Goal: Information Seeking & Learning: Learn about a topic

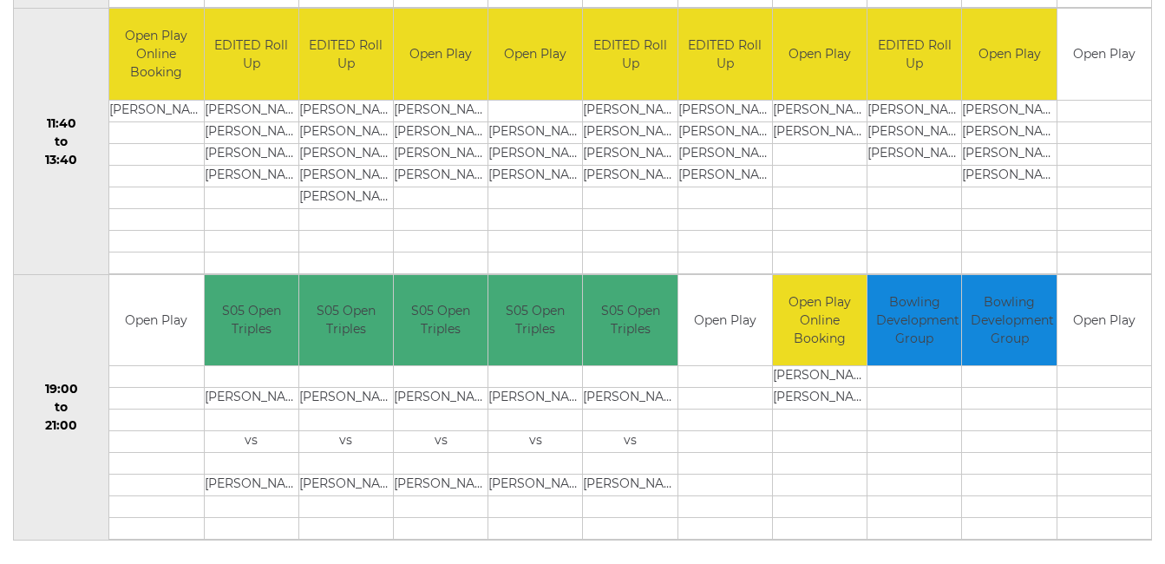
scroll to position [903, 0]
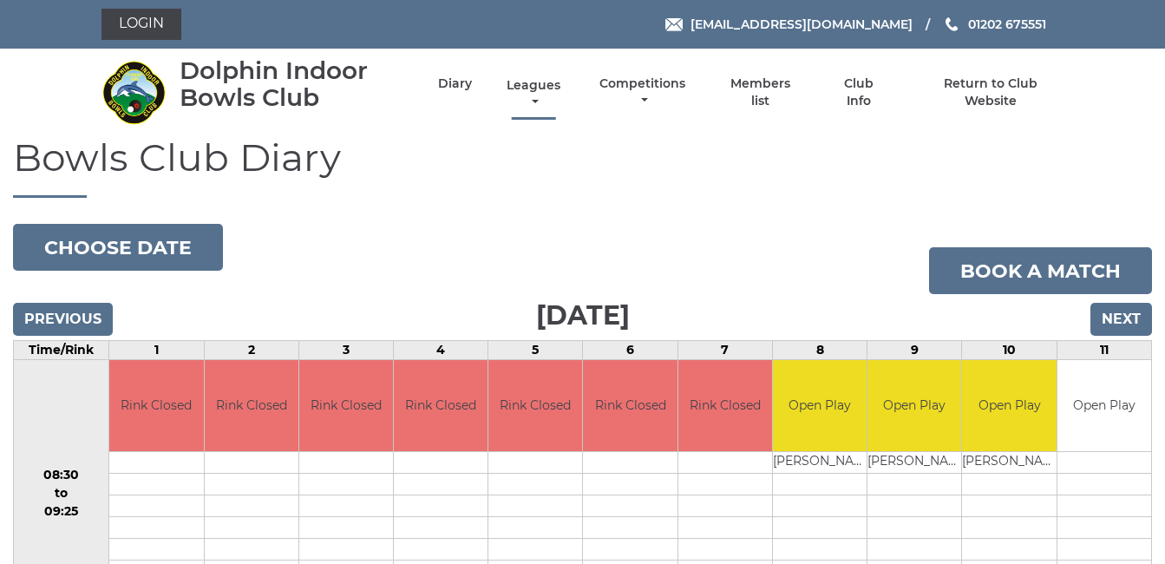
click at [534, 83] on link "Leagues" at bounding box center [533, 94] width 62 height 34
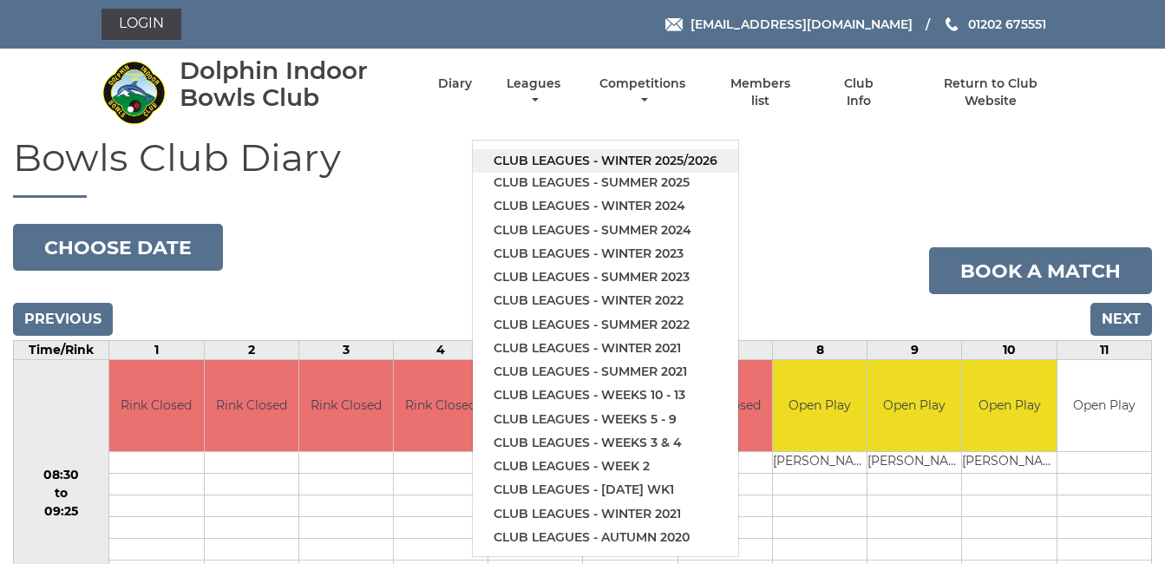
click at [614, 154] on link "Club leagues - Winter 2025/2026" at bounding box center [605, 160] width 265 height 23
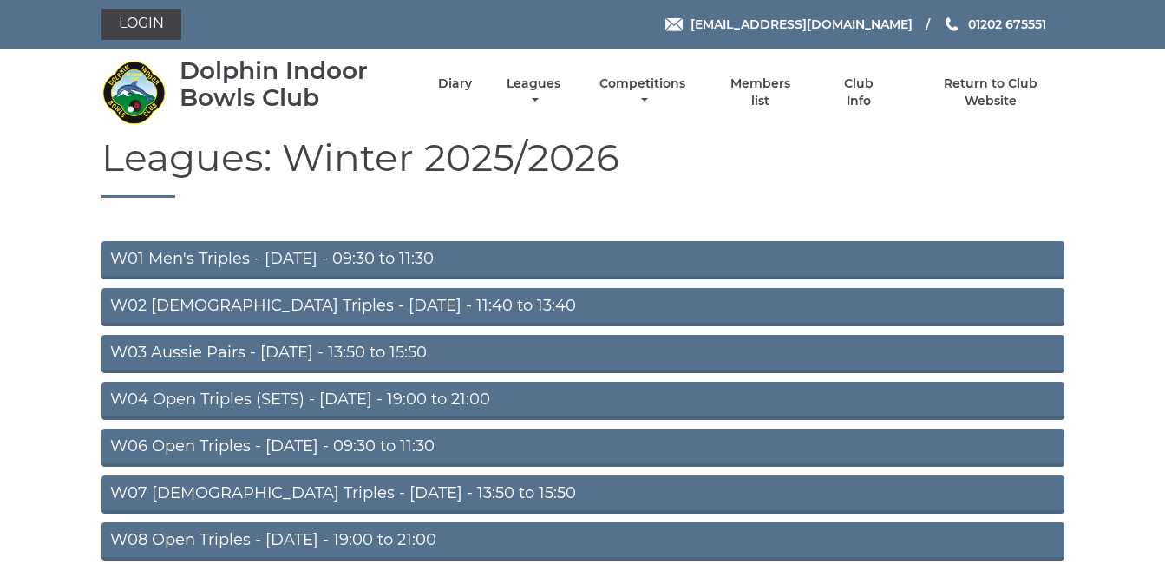
click at [370, 257] on link "W01 Men's Triples - Monday - 09:30 to 11:30" at bounding box center [582, 260] width 963 height 38
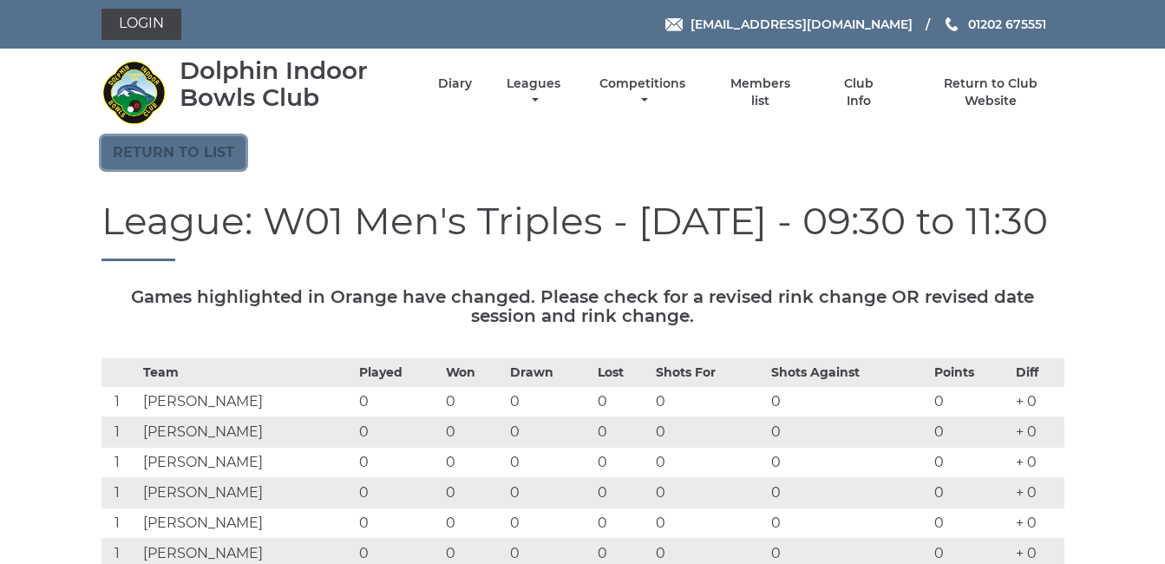
click at [177, 146] on link "Return to list" at bounding box center [173, 152] width 144 height 33
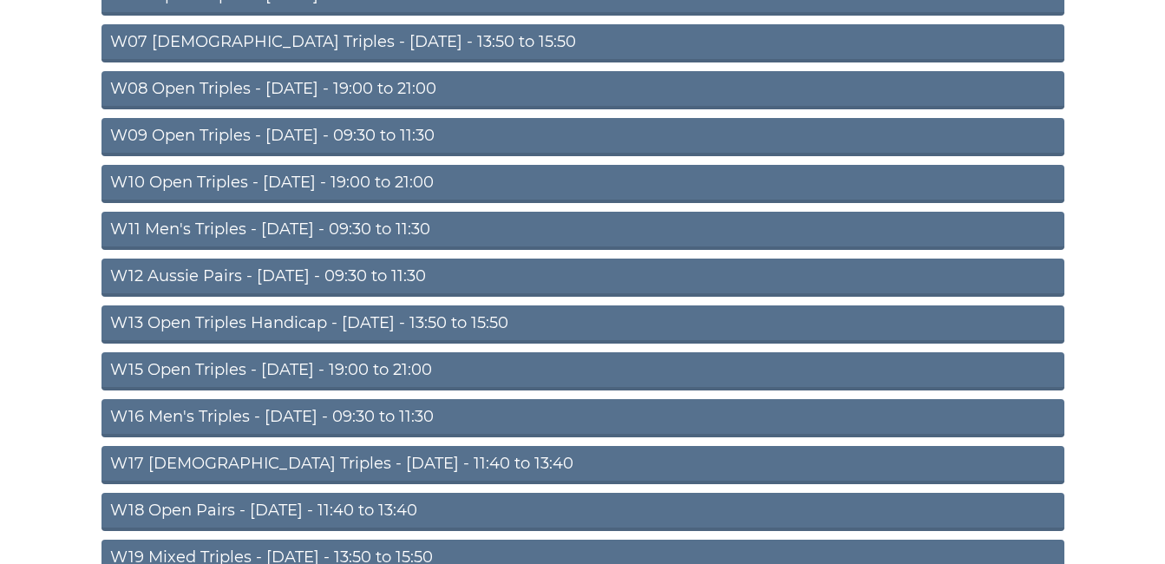
scroll to position [486, 0]
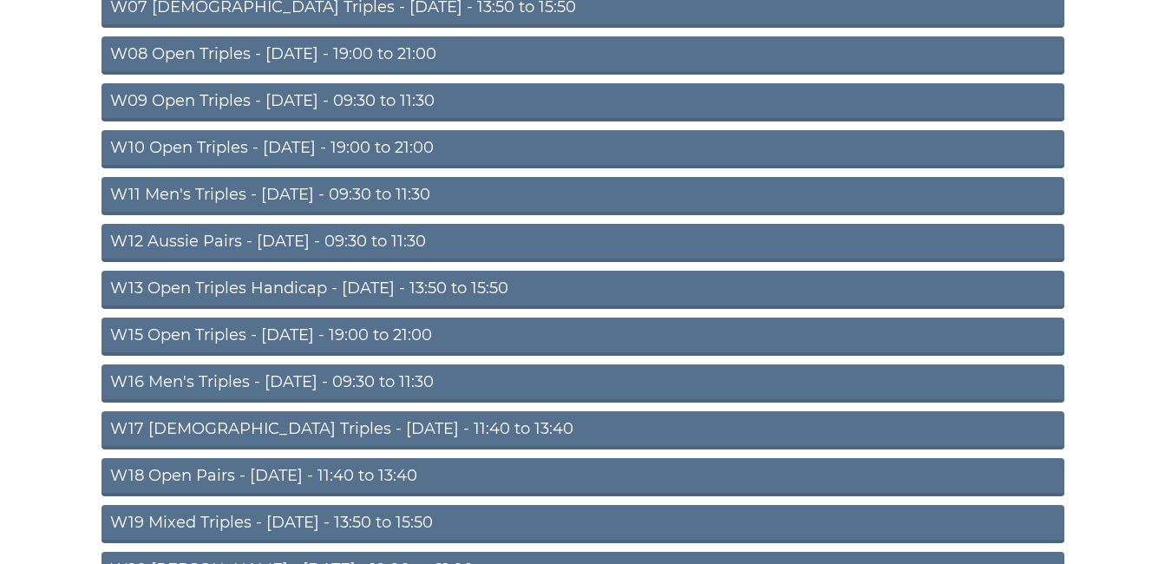
click at [276, 428] on link "W17 [DEMOGRAPHIC_DATA] Triples - [DATE] - 11:40 to 13:40" at bounding box center [582, 430] width 963 height 38
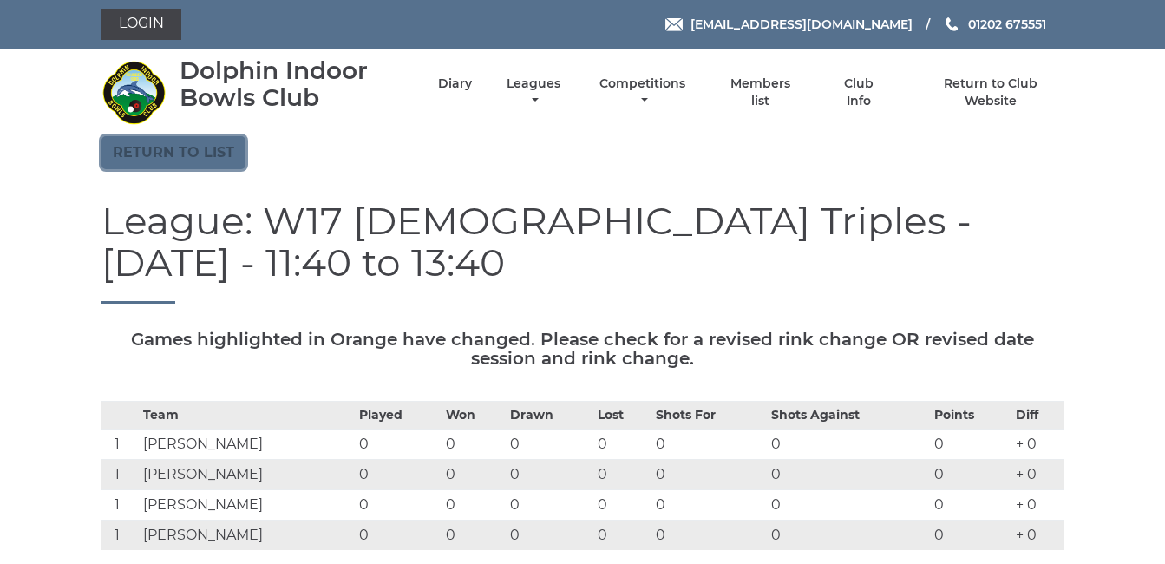
click at [173, 154] on link "Return to list" at bounding box center [173, 152] width 144 height 33
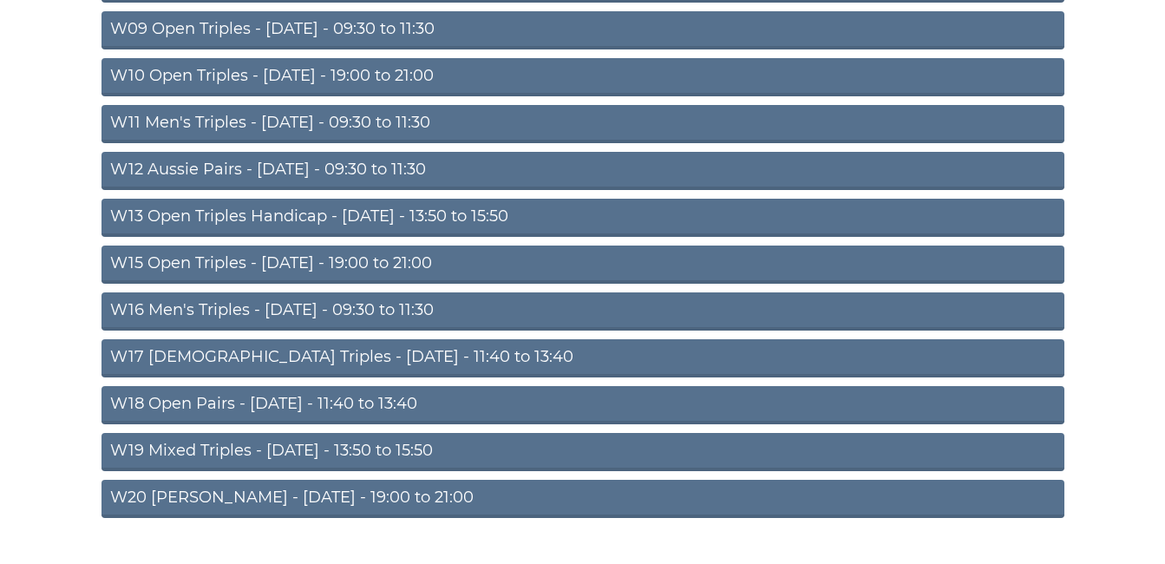
scroll to position [594, 0]
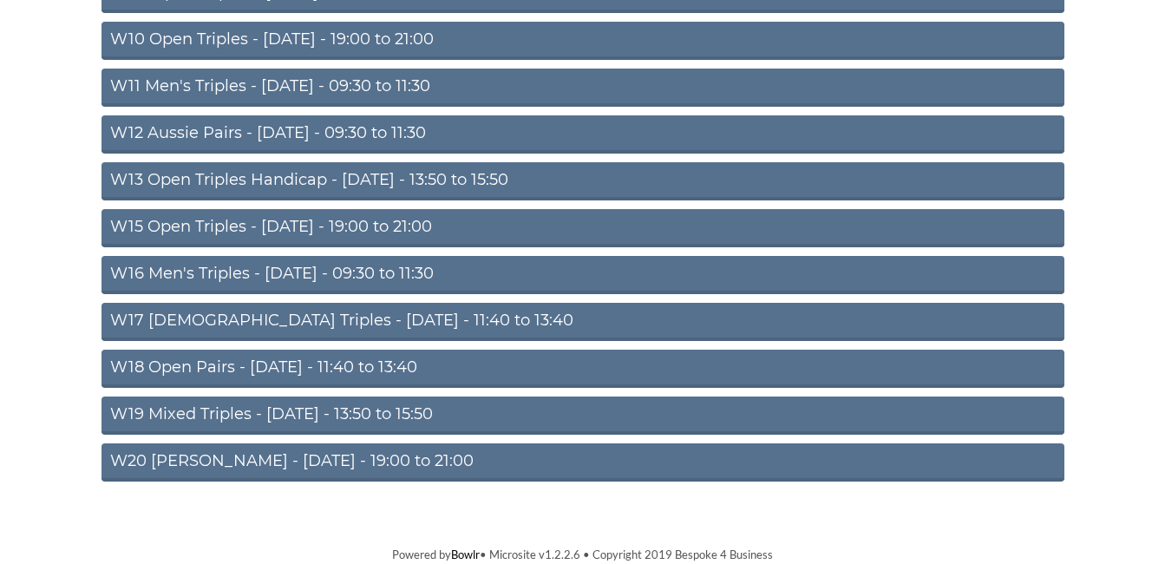
click at [276, 359] on link "W18 Open Pairs - Friday - 11:40 to 13:40" at bounding box center [582, 369] width 963 height 38
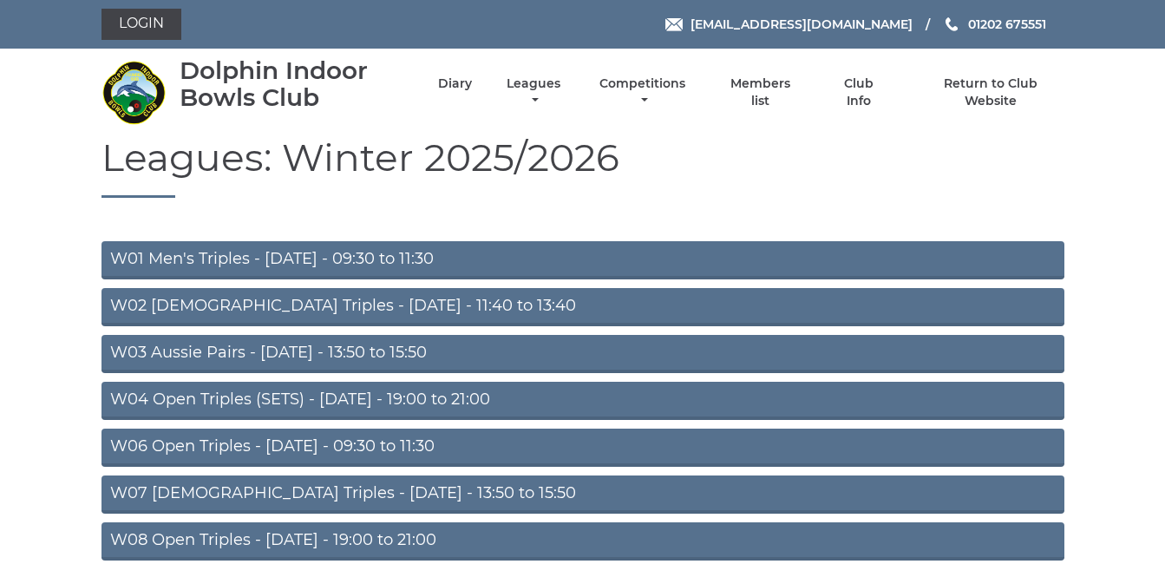
scroll to position [586, 0]
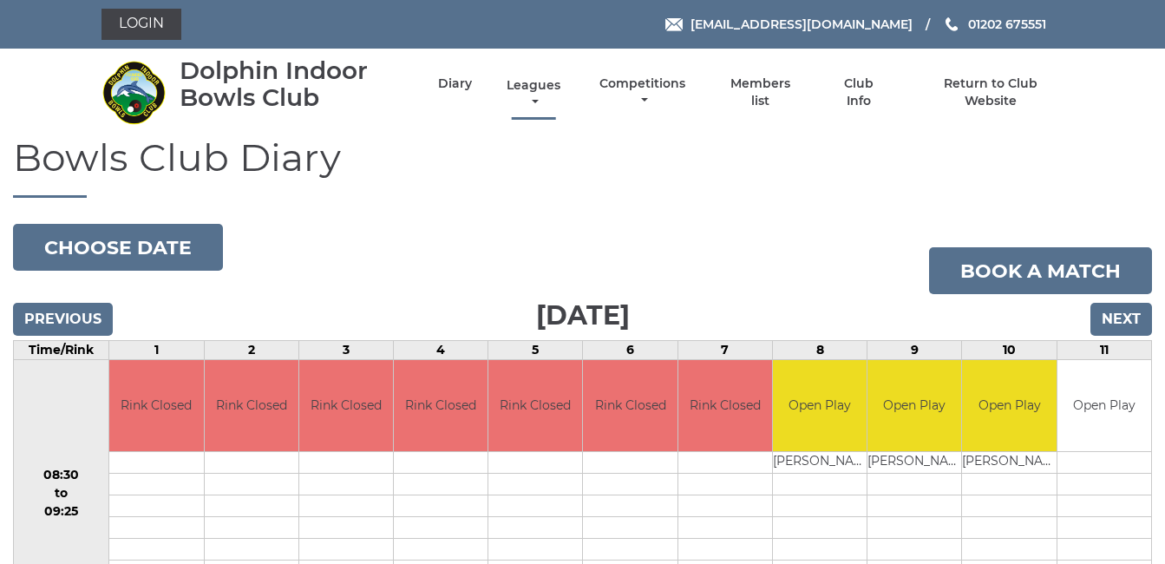
click at [532, 82] on link "Leagues" at bounding box center [533, 94] width 62 height 34
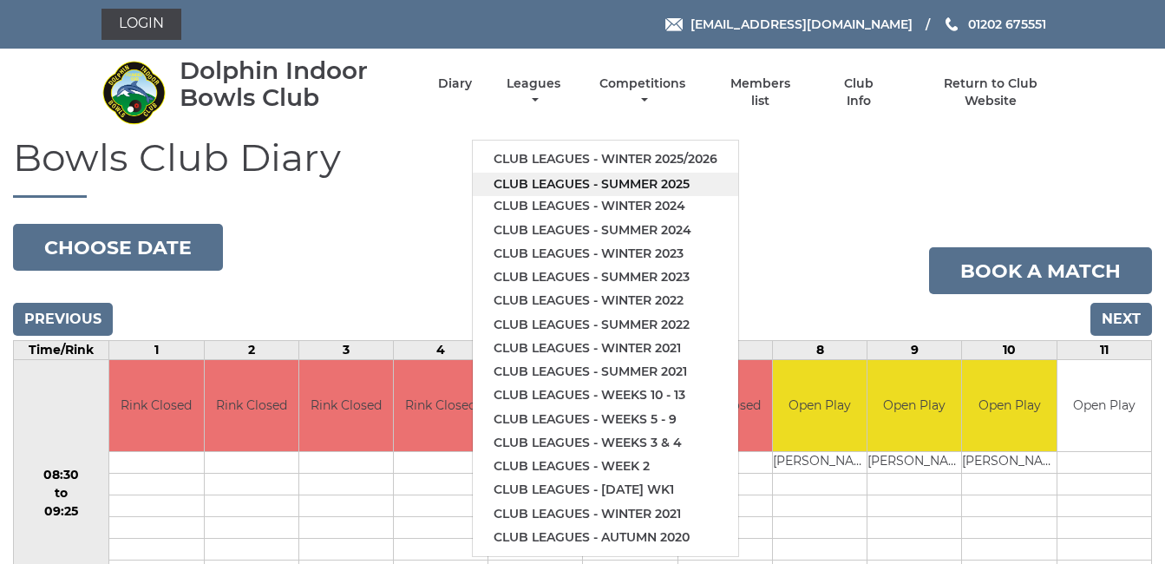
click at [645, 177] on link "Club leagues - Summer 2025" at bounding box center [605, 184] width 265 height 23
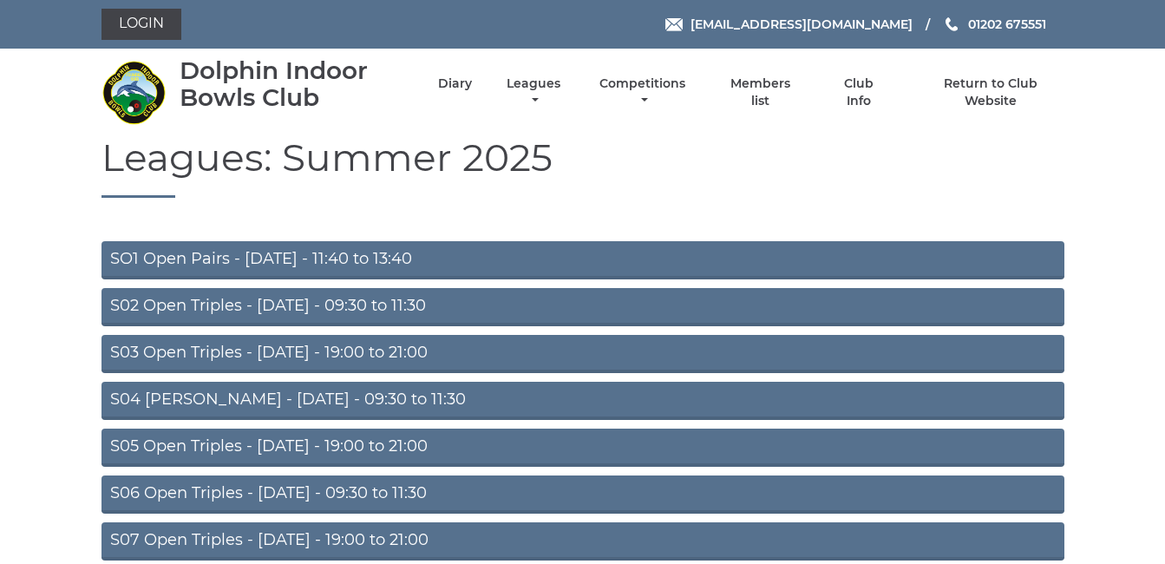
click at [356, 255] on link "SO1 Open Pairs - Monday - 11:40 to 13:40" at bounding box center [582, 260] width 963 height 38
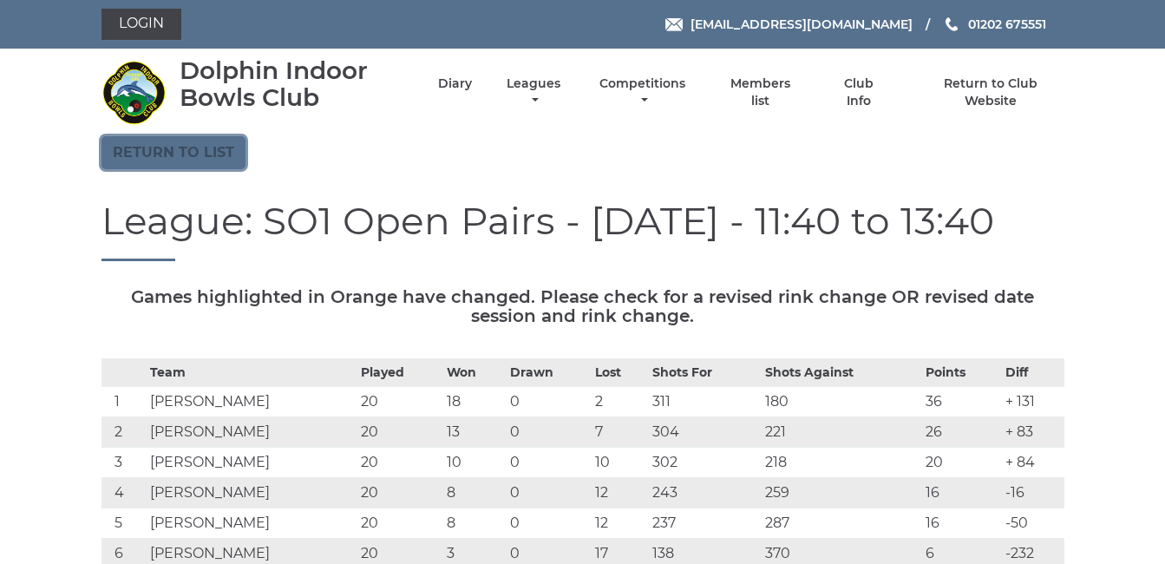
click at [178, 142] on link "Return to list" at bounding box center [173, 152] width 144 height 33
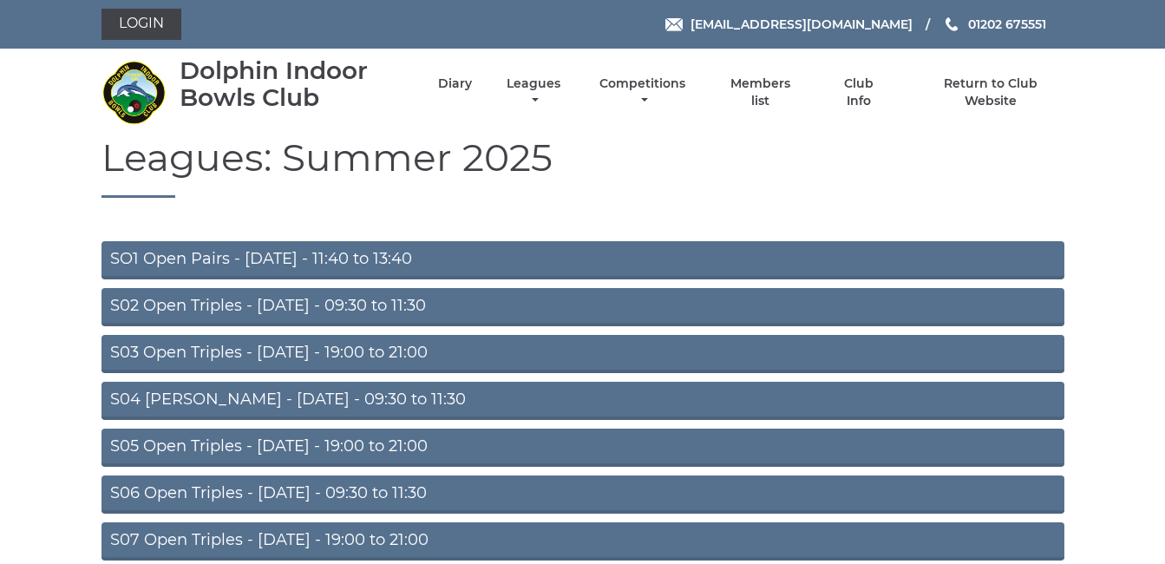
click at [295, 296] on link "S02 Open Triples - Tuesday - 09:30 to 11:30" at bounding box center [582, 307] width 963 height 38
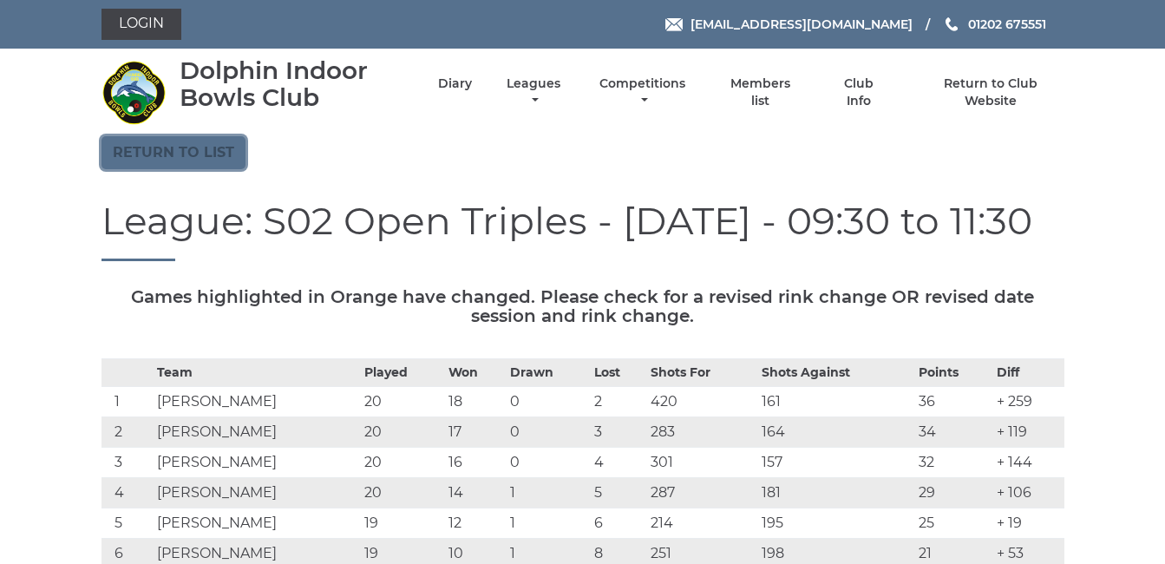
click at [172, 148] on link "Return to list" at bounding box center [173, 152] width 144 height 33
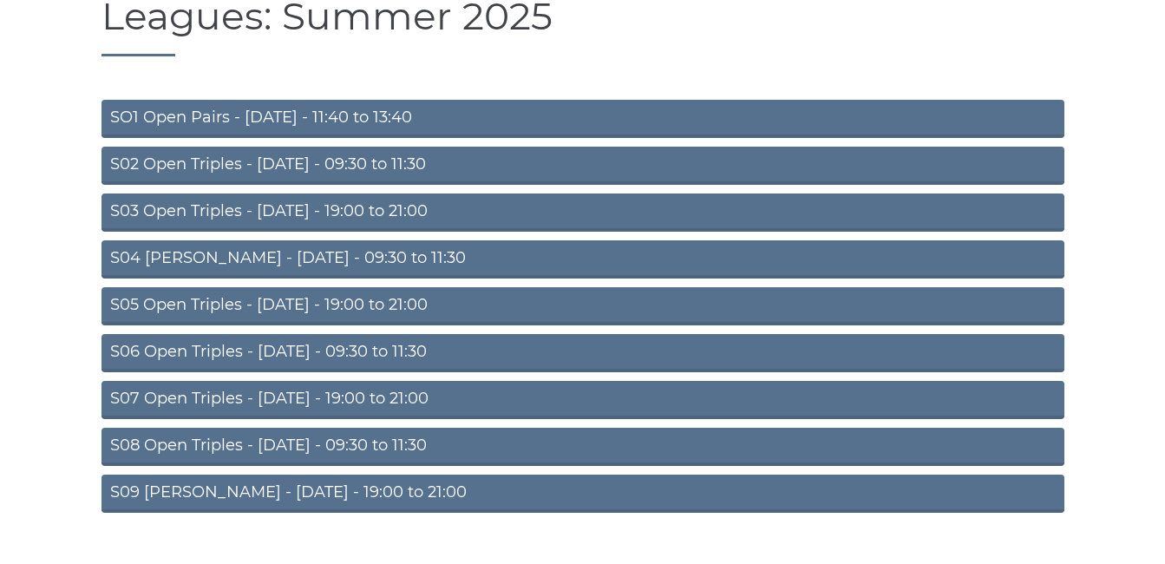
scroll to position [138, 0]
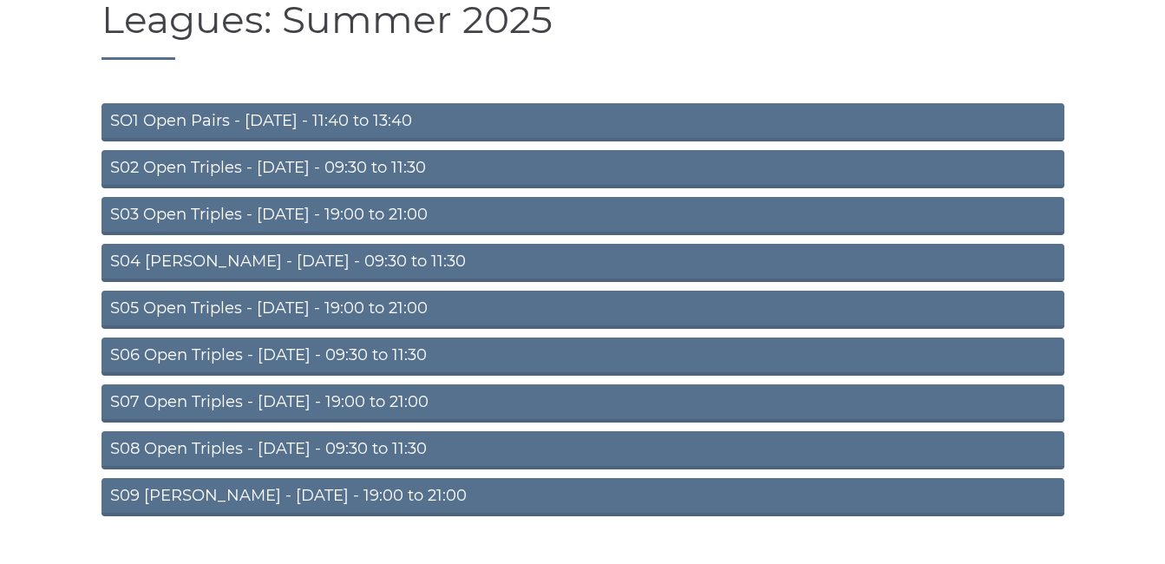
click at [275, 350] on link "S06 Open Triples - Thursday - 09:30 to 11:30" at bounding box center [582, 356] width 963 height 38
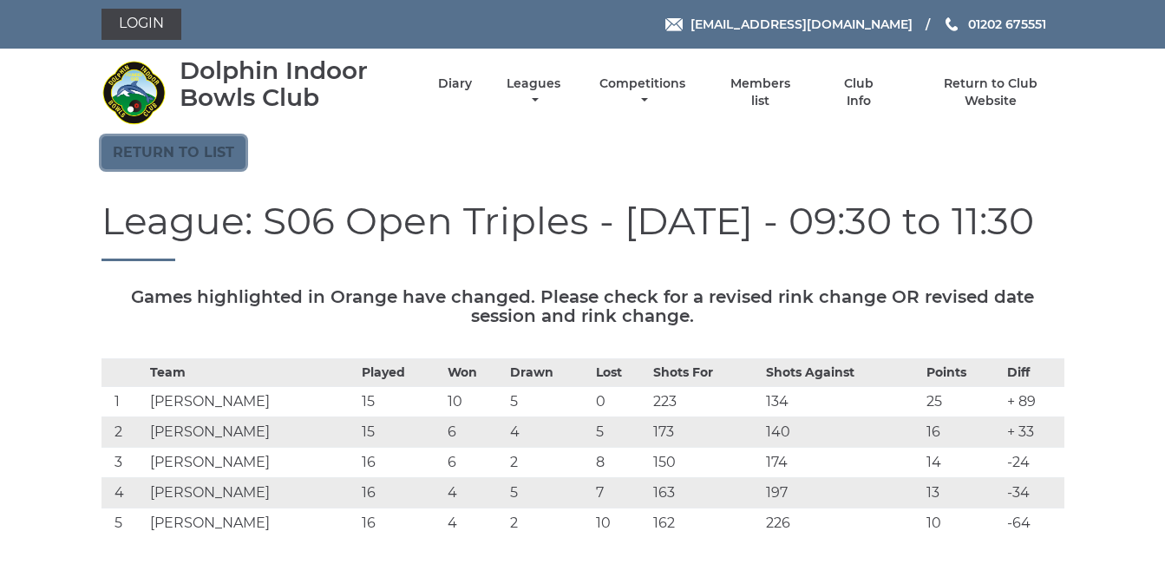
click at [157, 152] on link "Return to list" at bounding box center [173, 152] width 144 height 33
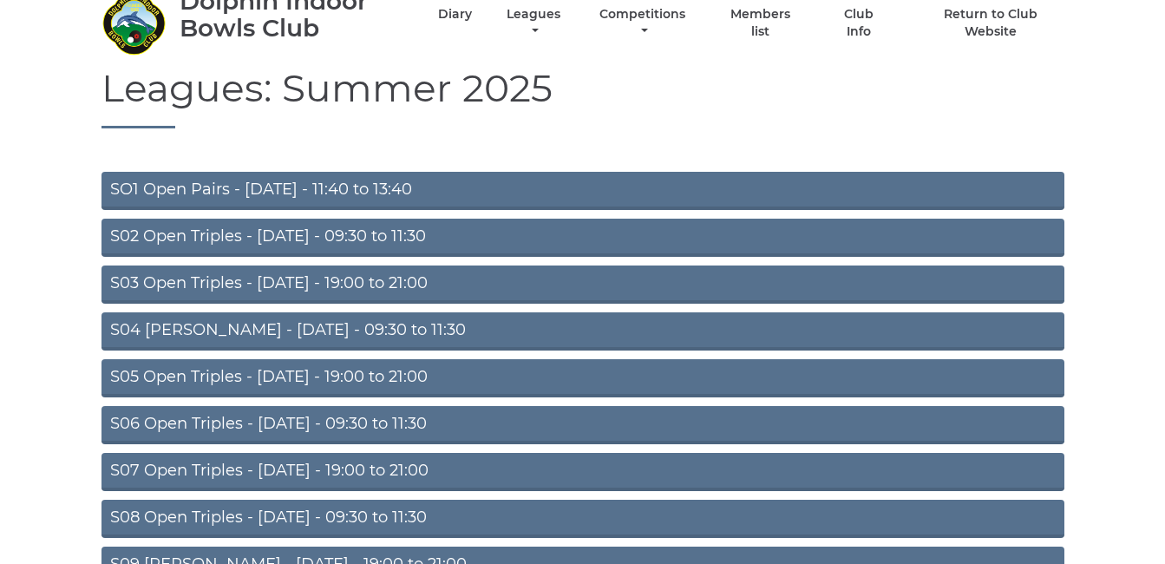
scroll to position [173, 0]
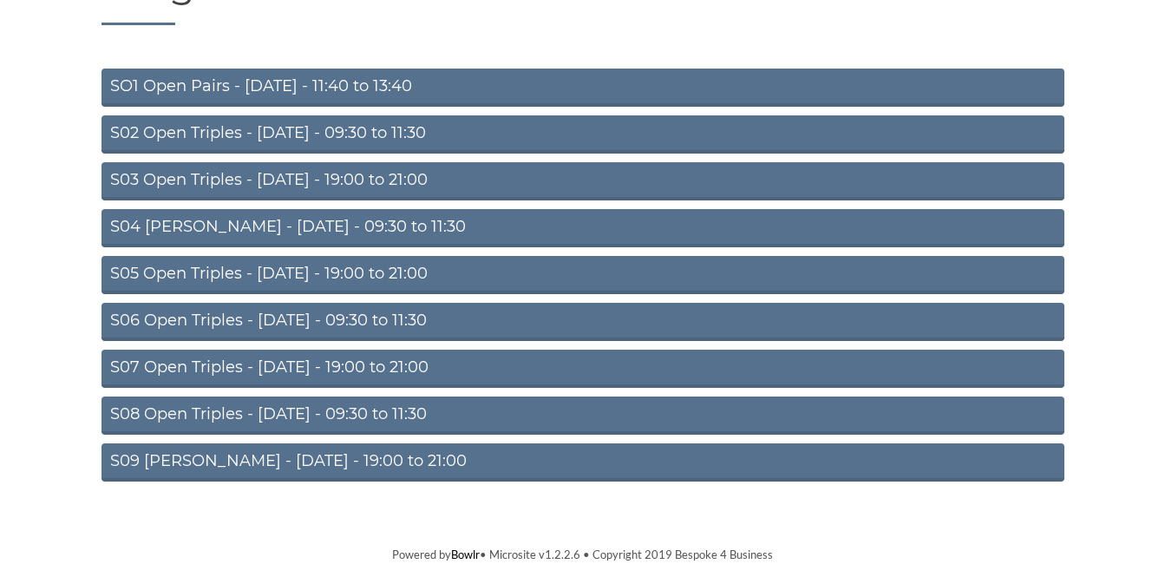
click at [285, 363] on link "S07 Open Triples - Thursday - 19:00 to 21:00" at bounding box center [582, 369] width 963 height 38
click at [285, 356] on link "S07 Open Triples - Thursday - 19:00 to 21:00" at bounding box center [582, 369] width 963 height 38
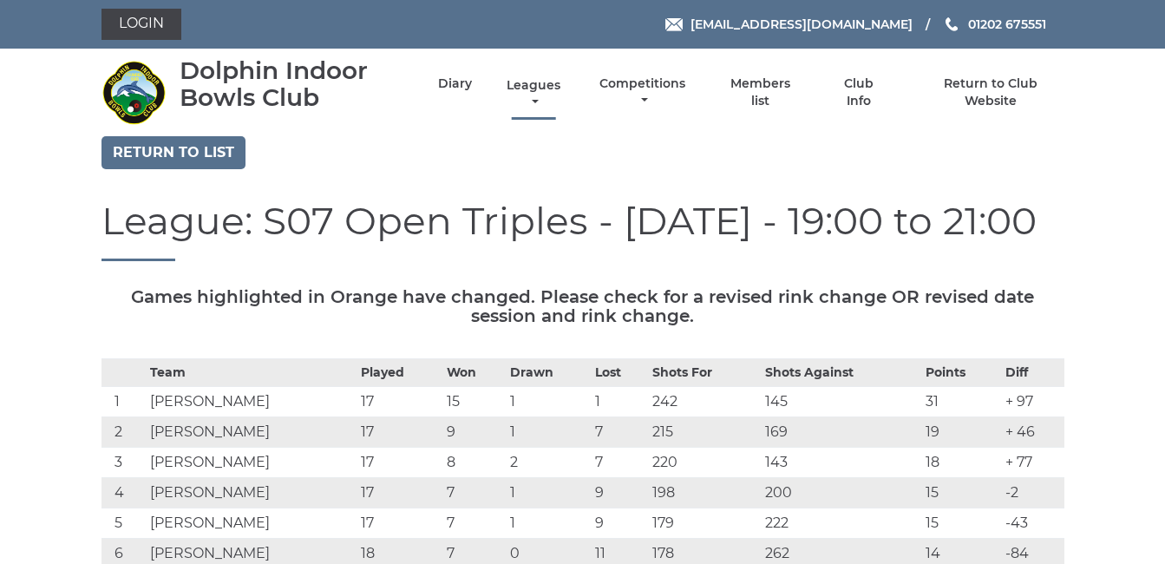
click at [539, 81] on link "Leagues" at bounding box center [533, 94] width 62 height 34
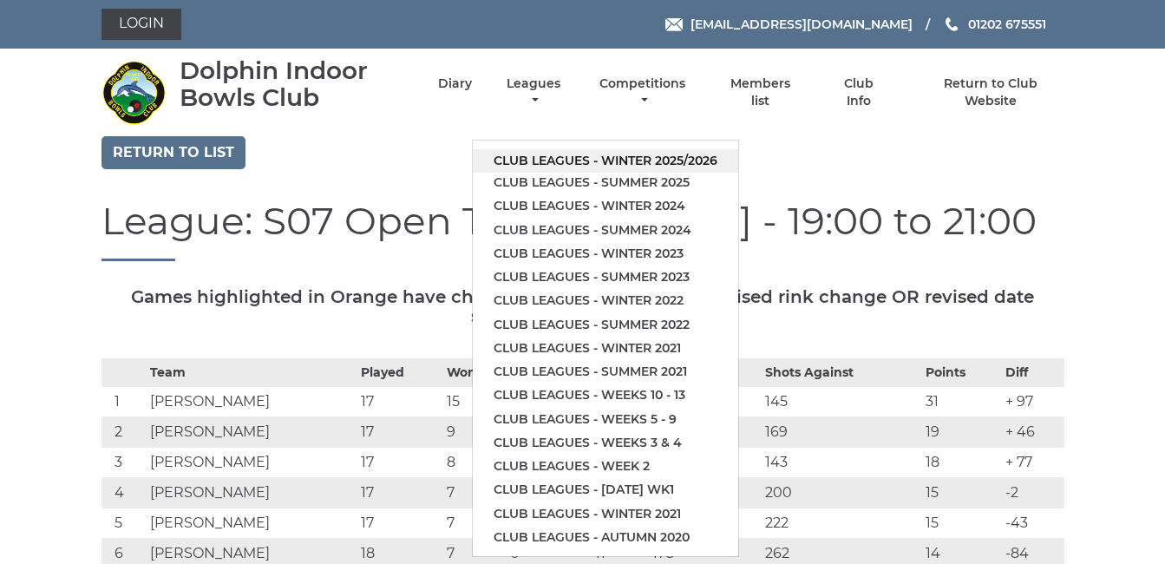
click at [618, 155] on link "Club leagues - Winter 2025/2026" at bounding box center [605, 160] width 265 height 23
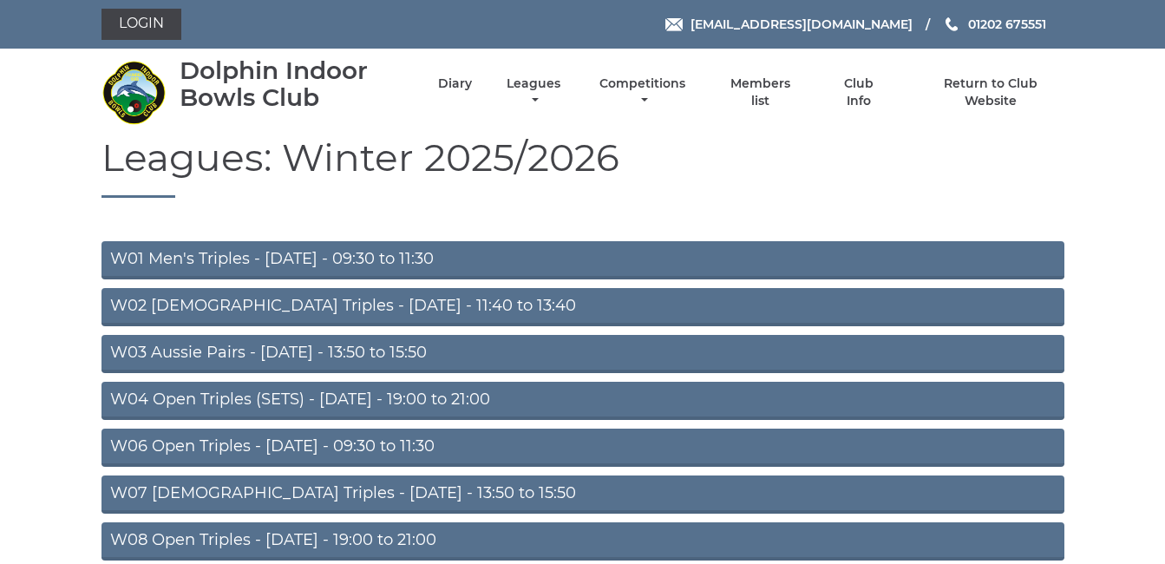
click at [318, 304] on link "W02 [DEMOGRAPHIC_DATA] Triples - [DATE] - 11:40 to 13:40" at bounding box center [582, 307] width 963 height 38
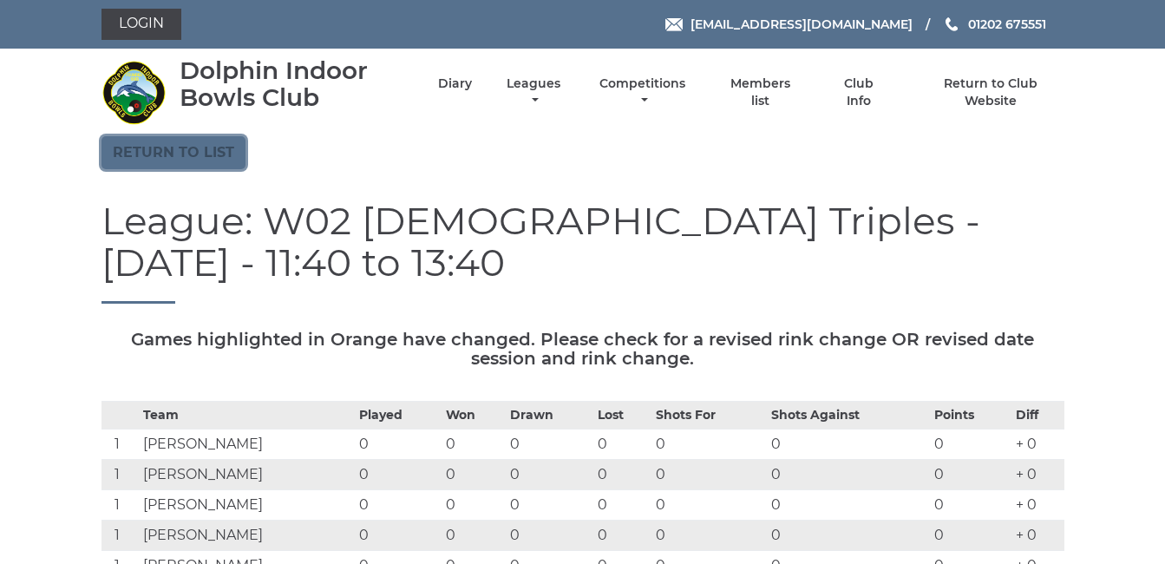
click at [173, 147] on link "Return to list" at bounding box center [173, 152] width 144 height 33
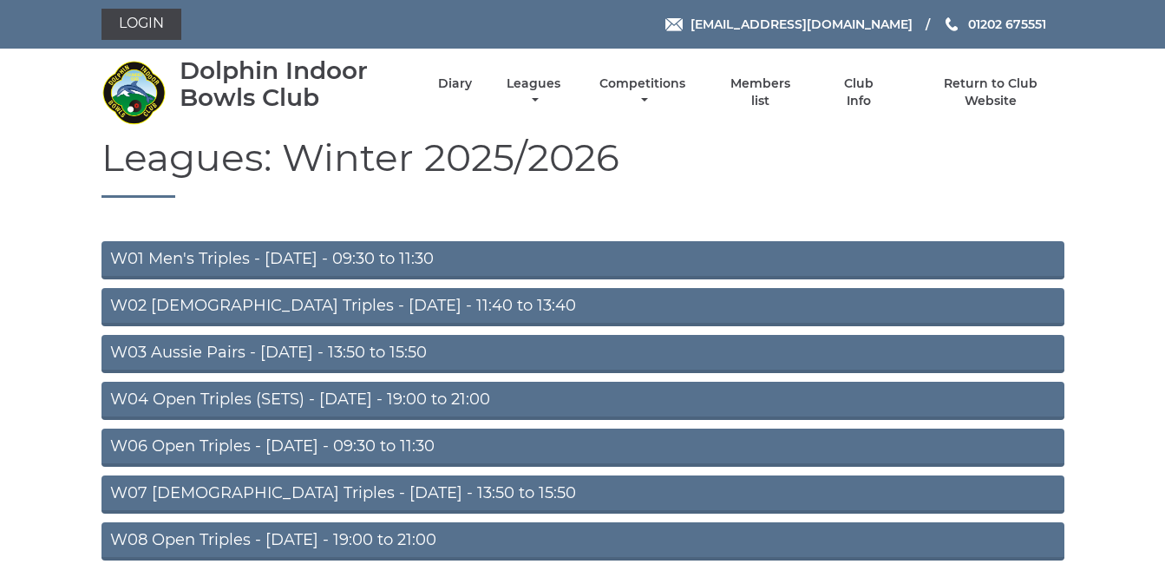
click at [233, 494] on link "W07 [DEMOGRAPHIC_DATA] Triples - [DATE] - 13:50 to 15:50" at bounding box center [582, 494] width 963 height 38
click at [357, 395] on link "W04 Open Triples (SETS) - Monday - 19:00 to 21:00" at bounding box center [582, 401] width 963 height 38
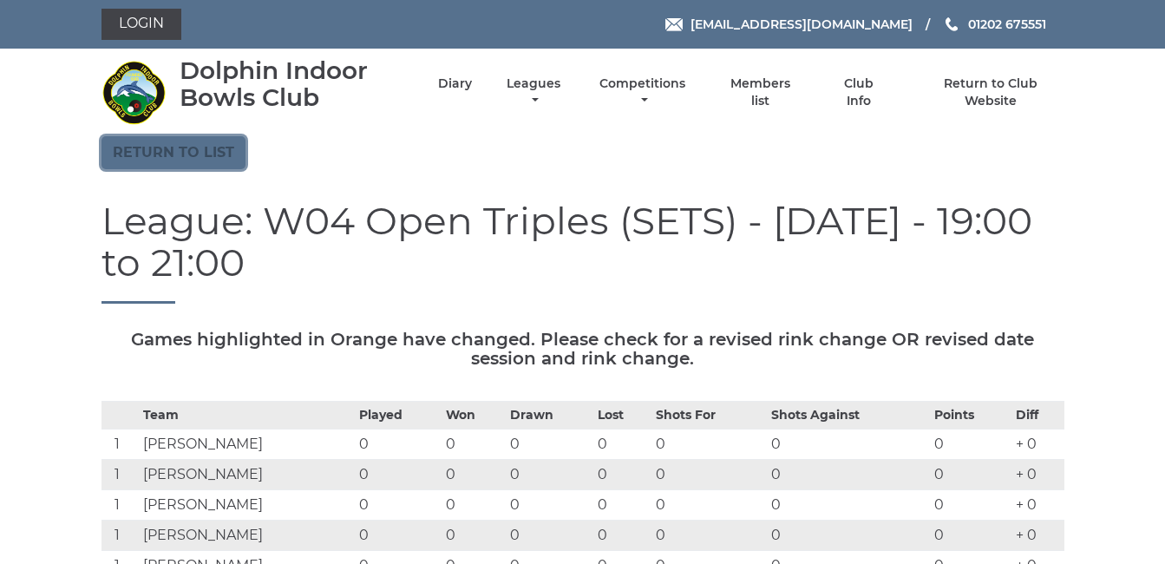
click at [185, 149] on link "Return to list" at bounding box center [173, 152] width 144 height 33
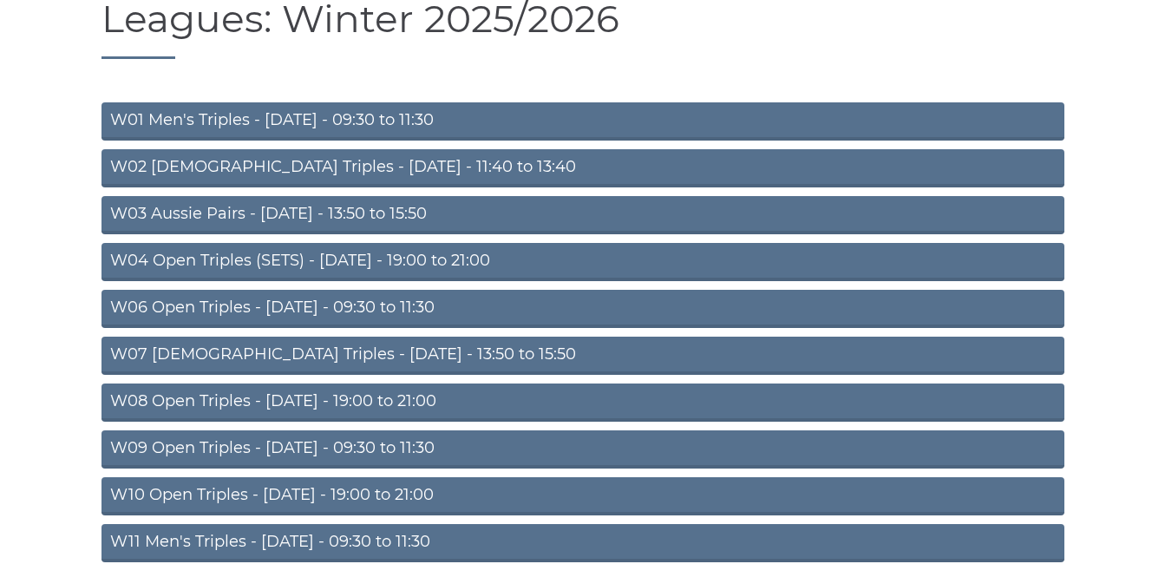
scroll to position [173, 0]
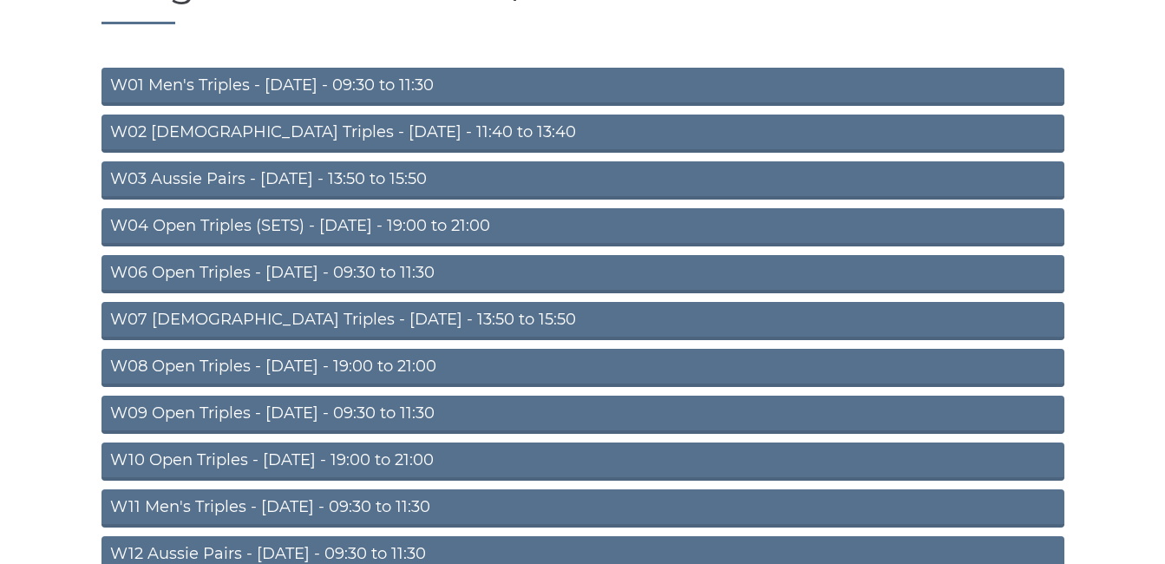
click at [341, 268] on link "W06 Open Triples - Tuesday - 09:30 to 11:30" at bounding box center [582, 274] width 963 height 38
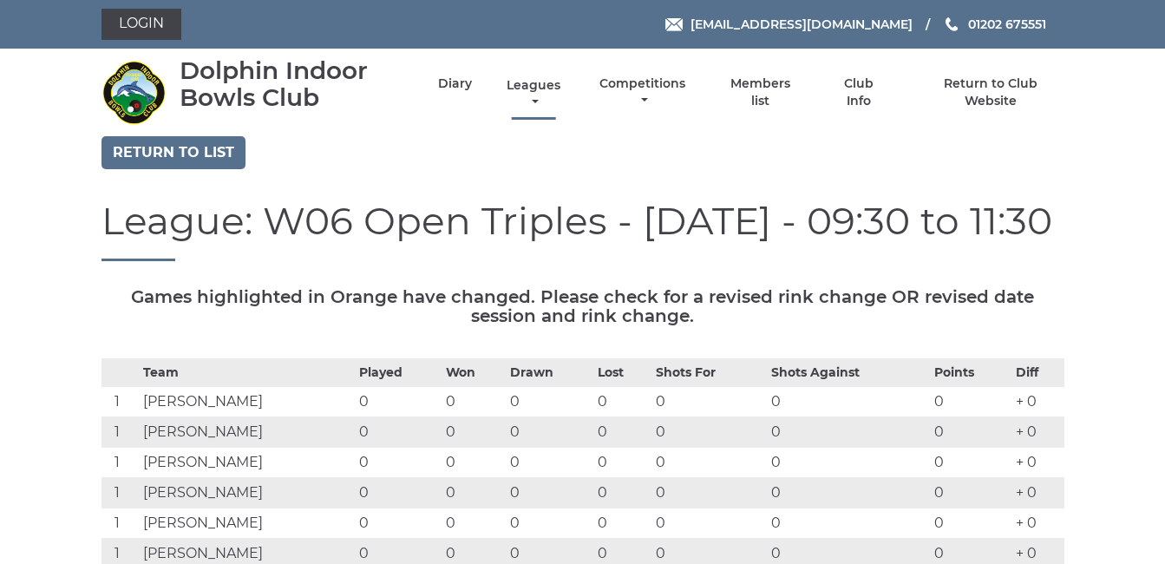
click at [533, 80] on link "Leagues" at bounding box center [533, 94] width 62 height 34
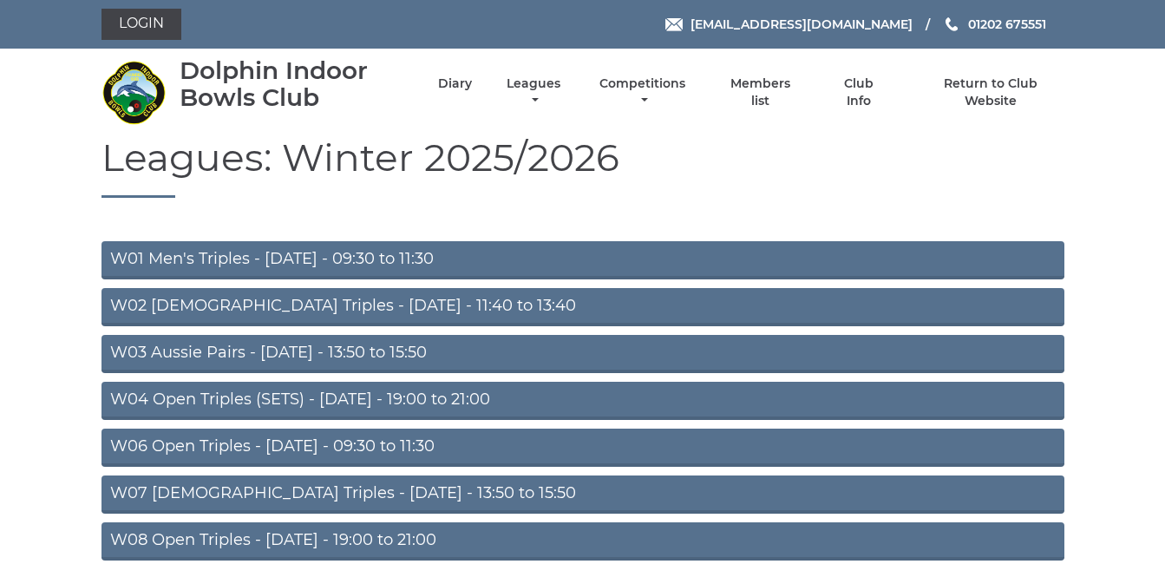
scroll to position [173, 0]
